Goal: Transaction & Acquisition: Purchase product/service

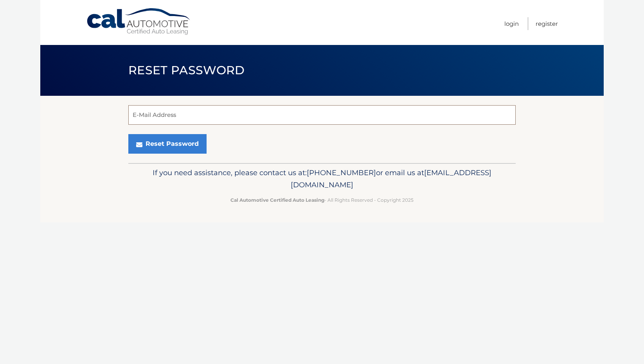
click at [283, 109] on input "E-Mail Address" at bounding box center [321, 115] width 387 height 20
type input "fredmazd@gmail.com"
click at [128, 134] on button "Reset Password" at bounding box center [167, 144] width 78 height 20
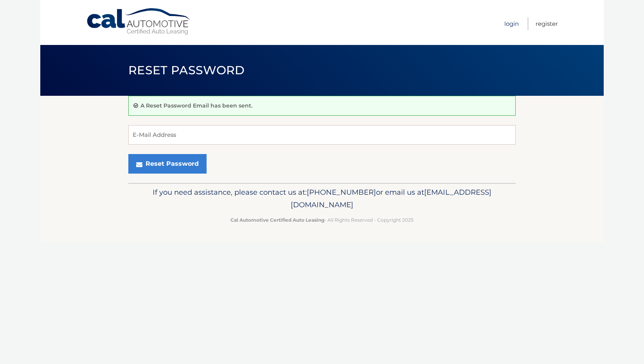
click at [515, 24] on link "Login" at bounding box center [511, 23] width 14 height 13
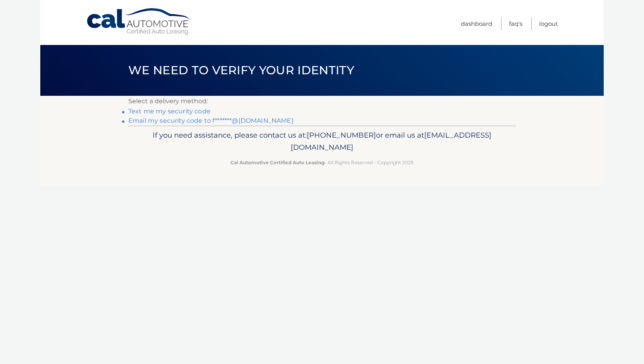
click at [187, 113] on link "Text me my security code" at bounding box center [169, 111] width 82 height 7
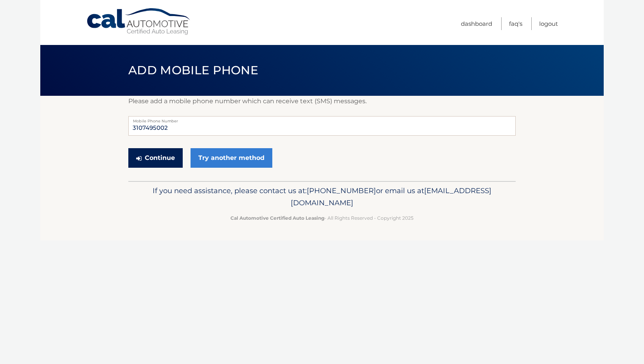
click at [169, 157] on button "Continue" at bounding box center [155, 158] width 54 height 20
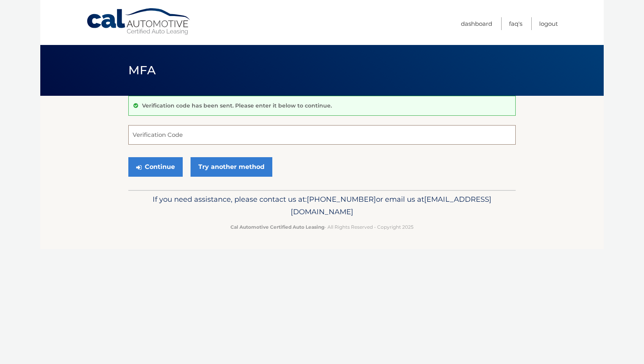
click at [169, 137] on input "Verification Code" at bounding box center [321, 135] width 387 height 20
type input "672779"
click at [157, 164] on button "Continue" at bounding box center [155, 167] width 54 height 20
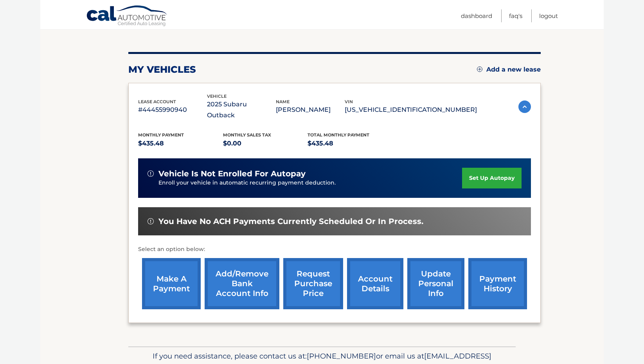
scroll to position [82, 0]
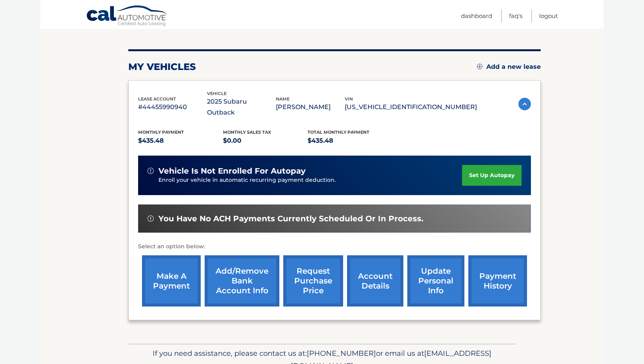
click at [181, 266] on link "make a payment" at bounding box center [171, 281] width 59 height 51
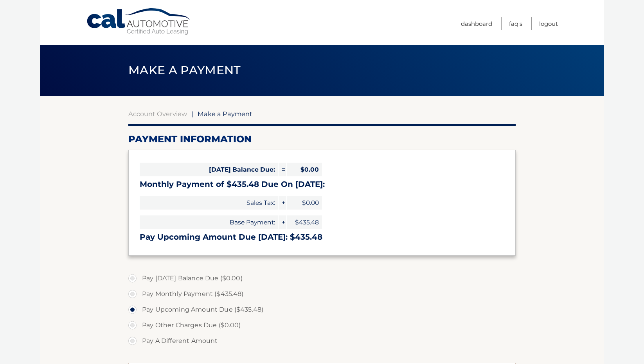
select select "NGIxMzM2MWYtYjgxMS00YjEzLTllMTktNDMwNTJiMmZlMjg4"
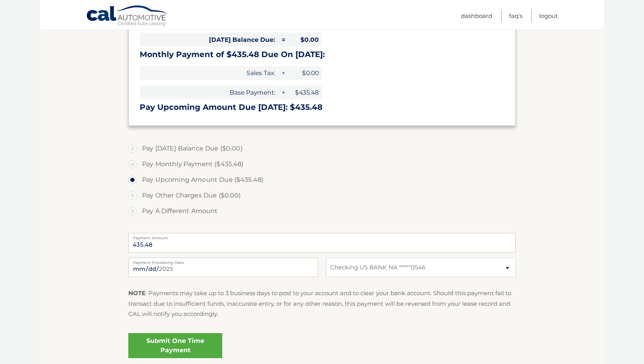
scroll to position [133, 0]
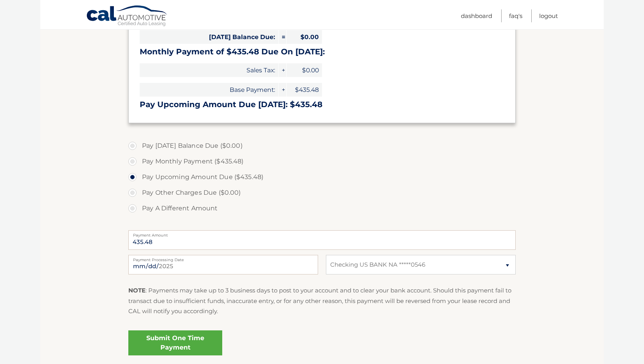
click at [194, 341] on link "Submit One Time Payment" at bounding box center [175, 343] width 94 height 25
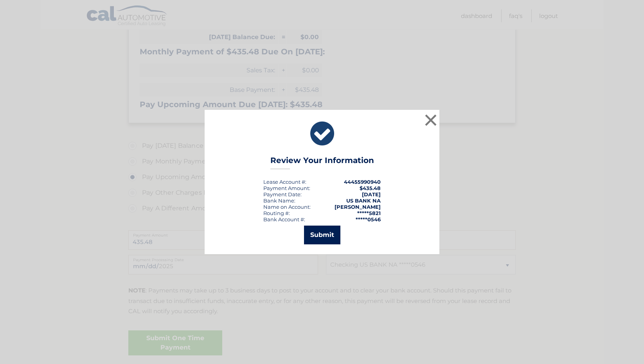
click at [333, 231] on button "Submit" at bounding box center [322, 235] width 36 height 19
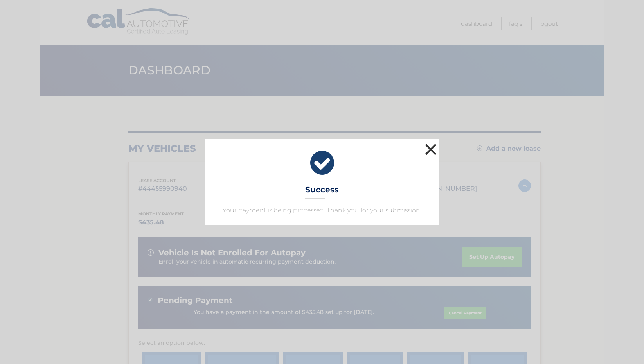
click at [432, 147] on button "×" at bounding box center [431, 150] width 16 height 16
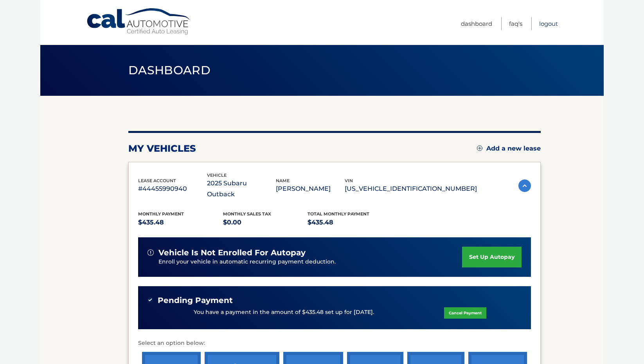
click at [547, 20] on link "Logout" at bounding box center [548, 23] width 19 height 13
